Goal: Task Accomplishment & Management: Manage account settings

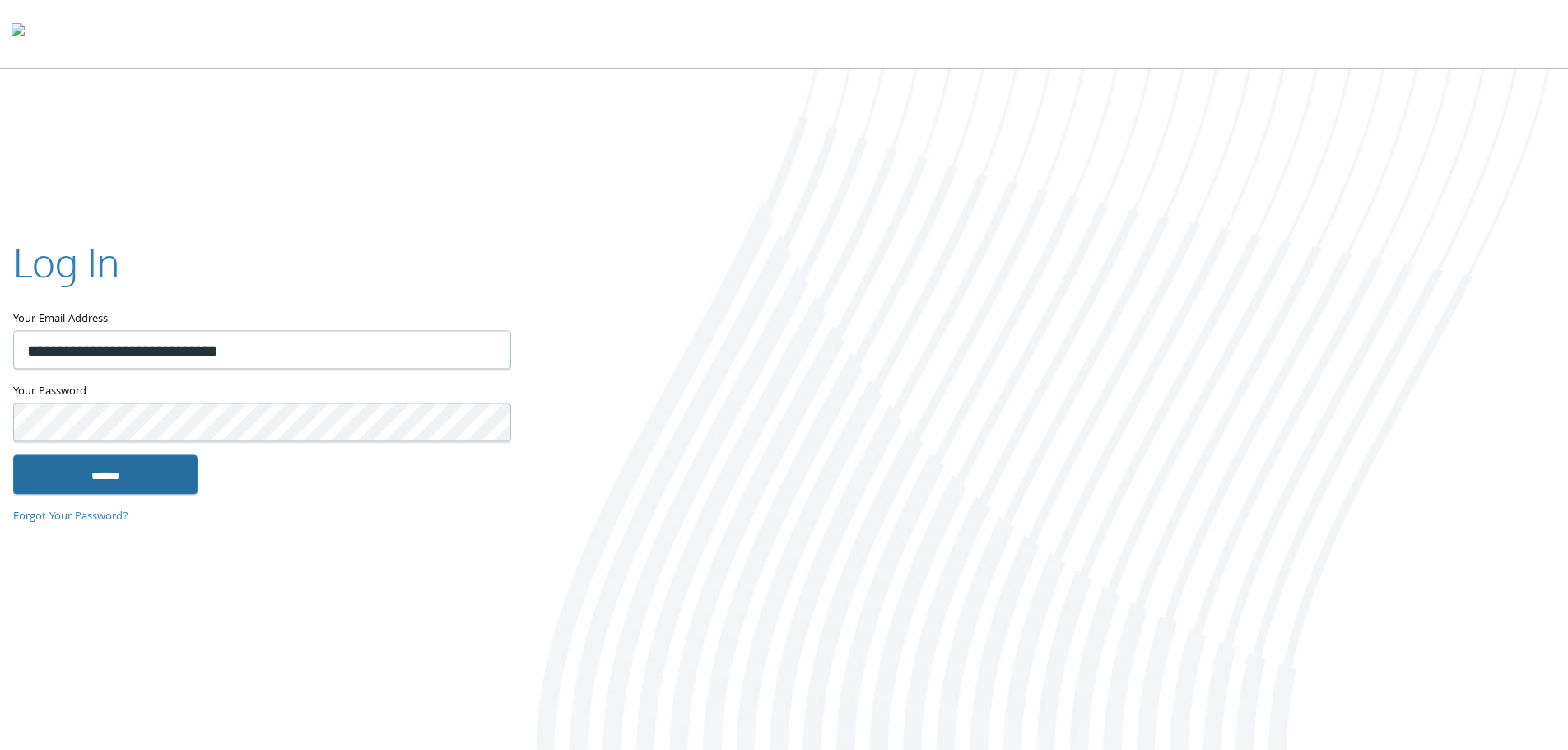
click at [118, 477] on input "******" at bounding box center [105, 474] width 184 height 40
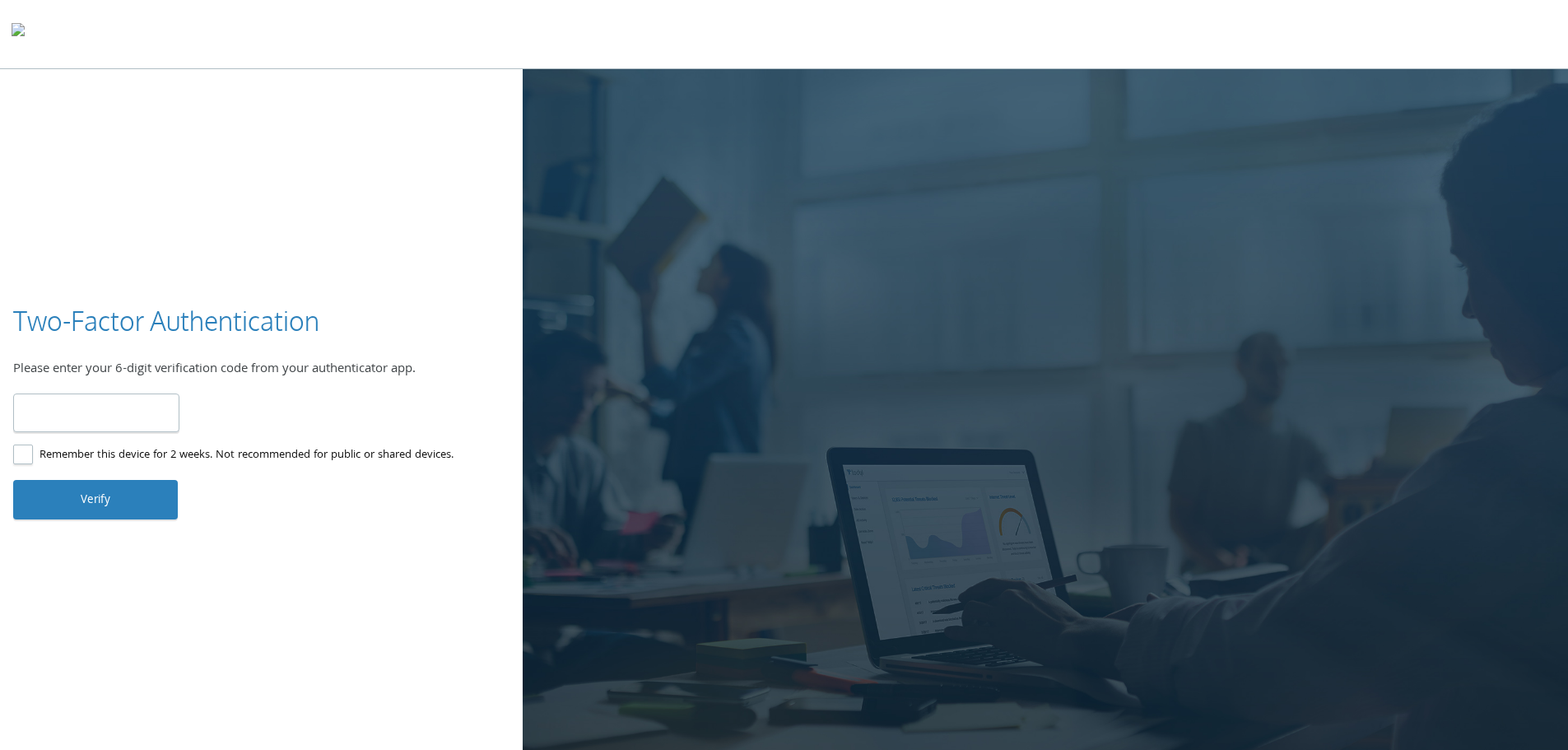
type input "******"
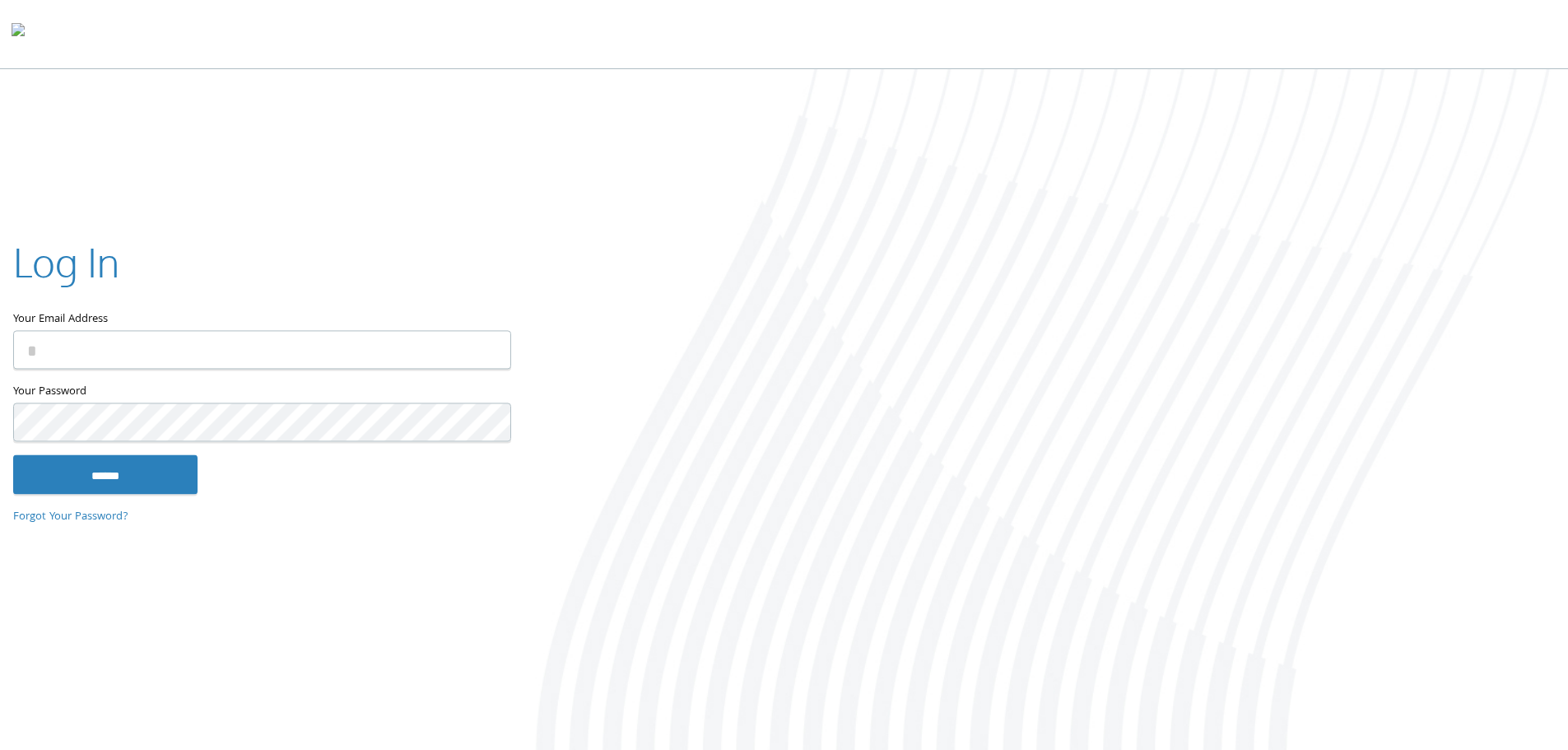
type input "**********"
